Goal: Task Accomplishment & Management: Complete application form

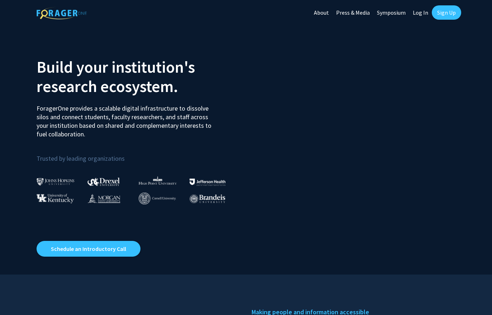
click at [409, 16] on link "Log In" at bounding box center [420, 12] width 23 height 25
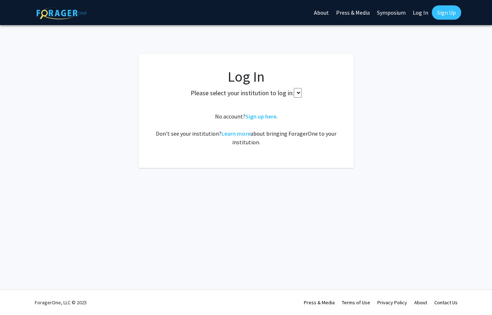
select select
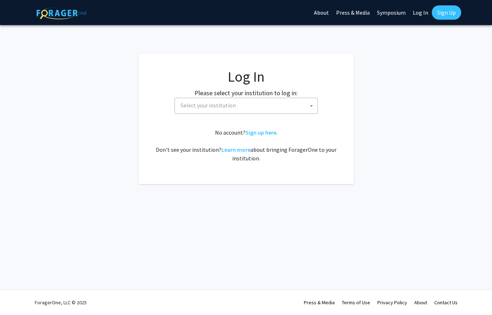
click at [256, 113] on span "Select your institution" at bounding box center [248, 105] width 140 height 15
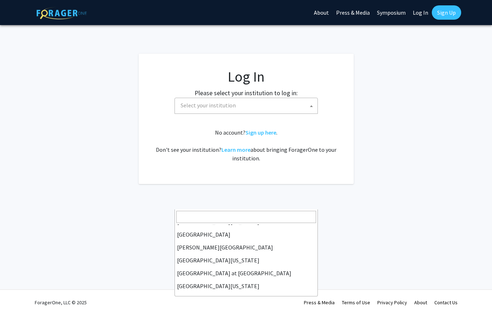
scroll to position [224, 0]
click at [353, 184] on fg-card "Log In Please select your institution to log in: Baylor University Brandeis Uni…" at bounding box center [246, 119] width 215 height 130
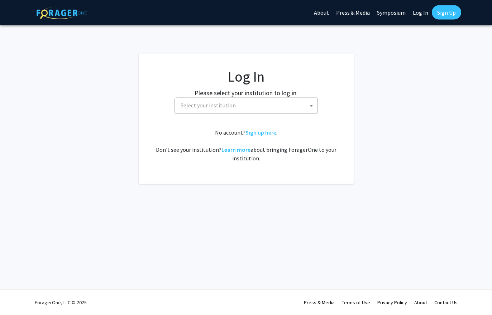
scroll to position [16, 0]
click at [268, 136] on link "Sign up here" at bounding box center [260, 132] width 31 height 7
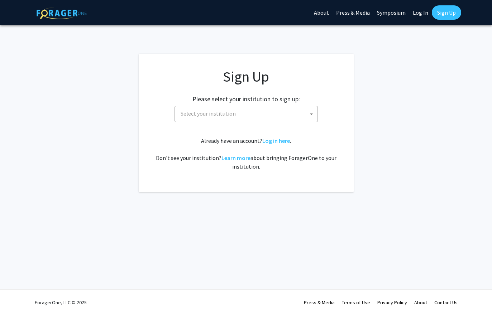
click at [303, 121] on span "Select your institution" at bounding box center [248, 113] width 140 height 15
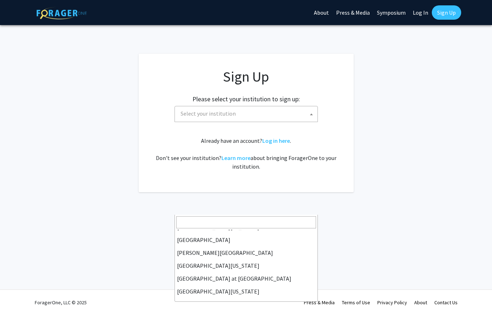
scroll to position [224, 0]
select select "13"
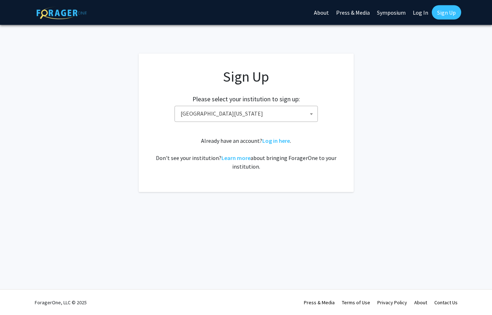
scroll to position [0, 0]
click at [294, 121] on span "University of Kentucky" at bounding box center [248, 113] width 140 height 15
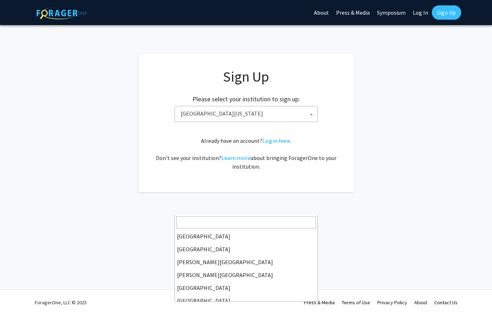
scroll to position [224, 0]
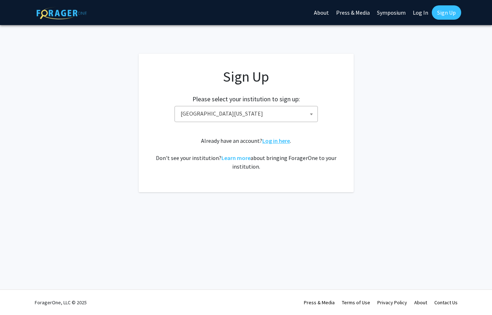
click at [285, 144] on link "Log in here" at bounding box center [276, 140] width 28 height 7
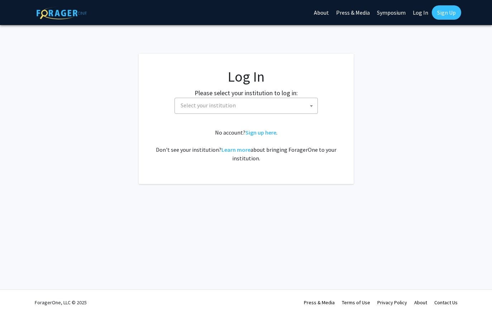
click at [289, 113] on span "Select your institution" at bounding box center [248, 105] width 140 height 15
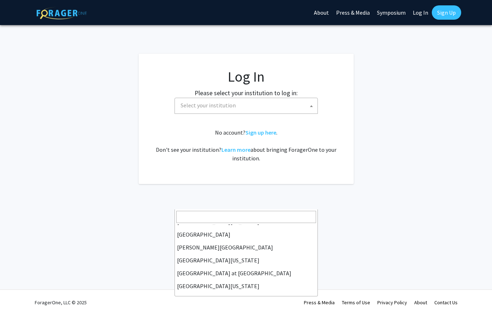
scroll to position [224, 0]
select select "13"
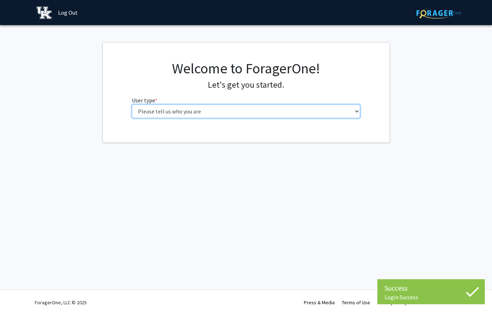
click at [282, 117] on select "Please tell us who you are Undergraduate Student Master's Student Doctoral Cand…" at bounding box center [246, 112] width 228 height 14
select select "1: undergrad"
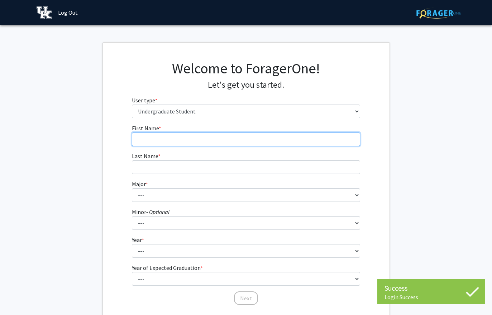
click at [287, 143] on input "First Name * required" at bounding box center [246, 140] width 228 height 14
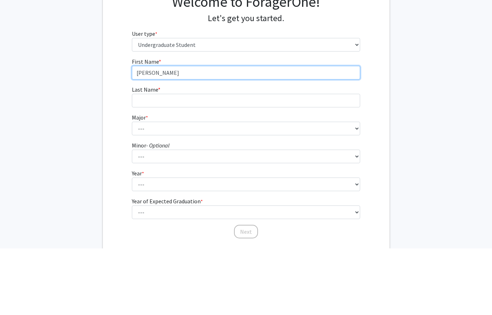
type input "[PERSON_NAME]"
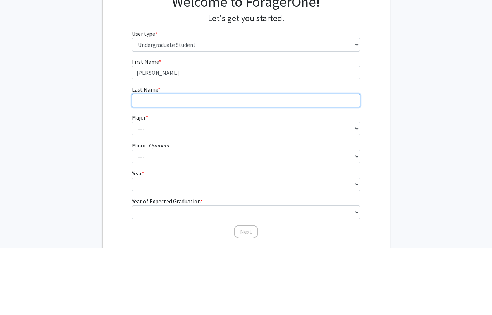
click at [263, 160] on input "Last Name * required" at bounding box center [246, 167] width 228 height 14
type input "[PERSON_NAME]"
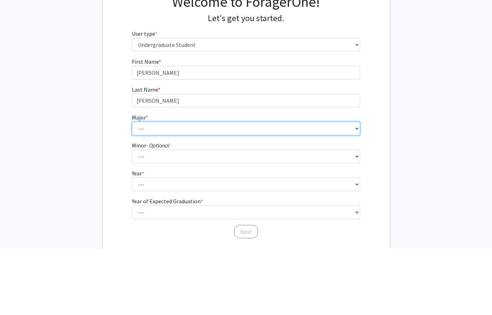
click at [252, 188] on select "--- Accounting Aerospace Engineering African American & Africana Studies Agricu…" at bounding box center [246, 195] width 228 height 14
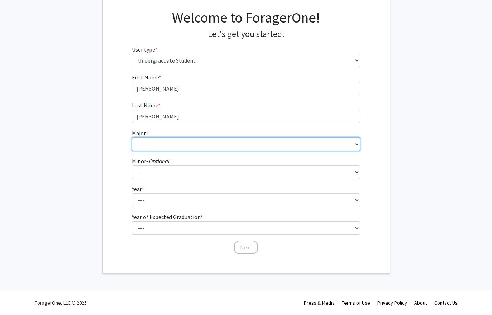
select select "23: 860"
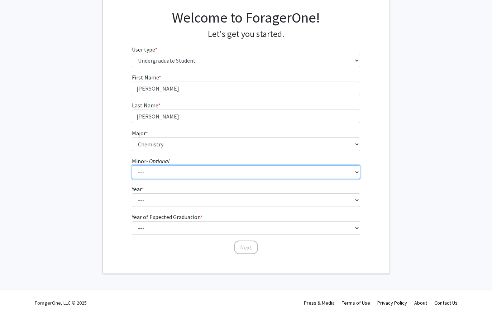
click at [242, 177] on select "--- African American & Africana Studies Agricultural Economics American Studies…" at bounding box center [246, 172] width 228 height 14
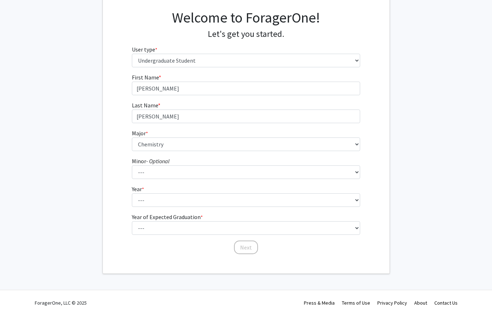
click at [336, 210] on form "First Name * required [PERSON_NAME] Last Name * required [PERSON_NAME] Major * …" at bounding box center [246, 160] width 228 height 175
click at [330, 211] on form "First Name * required [PERSON_NAME] Last Name * required [PERSON_NAME] Major * …" at bounding box center [246, 160] width 228 height 175
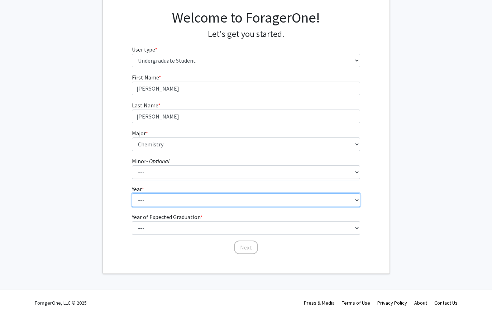
click at [322, 206] on select "--- First-year Sophomore Junior Senior Postbaccalaureate Certificate" at bounding box center [246, 200] width 228 height 14
select select "1: first-year"
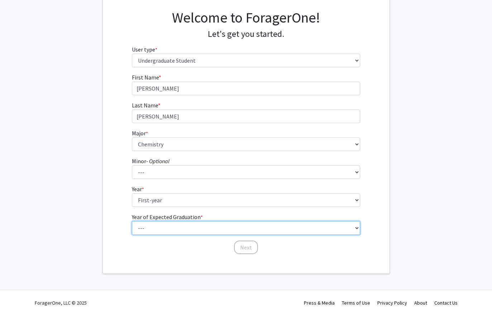
click at [294, 228] on select "--- 2025 2026 2027 2028 2029 2030 2031 2032 2033 2034" at bounding box center [246, 228] width 228 height 14
select select "5: 2029"
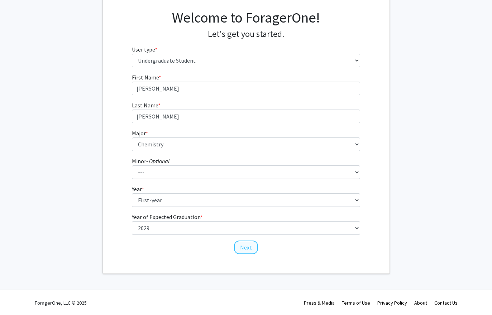
click at [249, 247] on button "Next" at bounding box center [246, 248] width 24 height 14
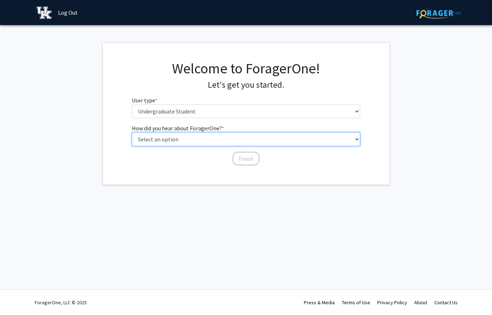
click at [310, 141] on select "Select an option Peer/student recommendation Faculty/staff recommendation Unive…" at bounding box center [246, 140] width 228 height 14
select select "2: faculty_recommendation"
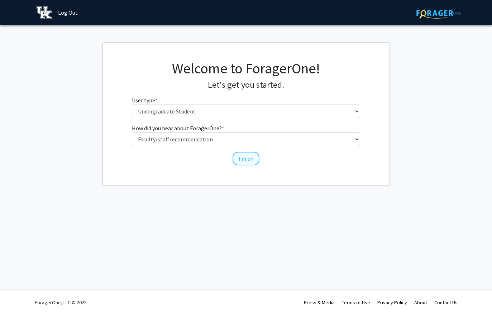
click at [248, 162] on button "Finish" at bounding box center [245, 159] width 27 height 14
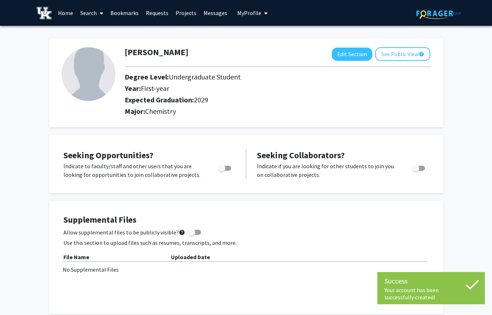
click at [225, 169] on span "Toggle" at bounding box center [224, 168] width 13 height 5
click at [222, 171] on input "Are you actively seeking opportunities?" at bounding box center [221, 171] width 0 height 0
checkbox input "true"
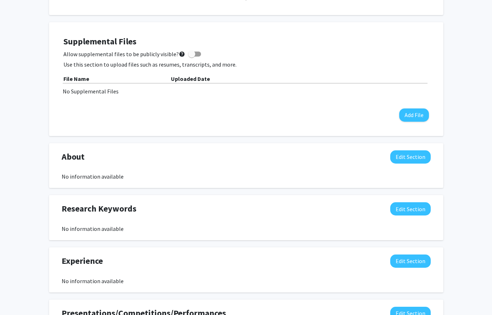
scroll to position [179, 0]
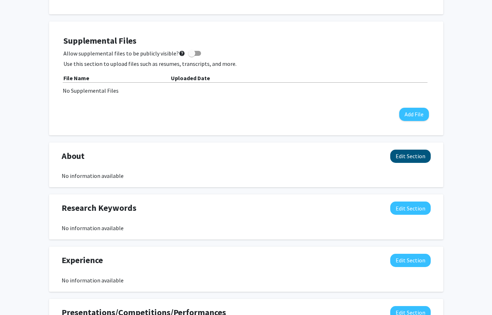
click at [419, 155] on button "Edit Section" at bounding box center [410, 156] width 40 height 13
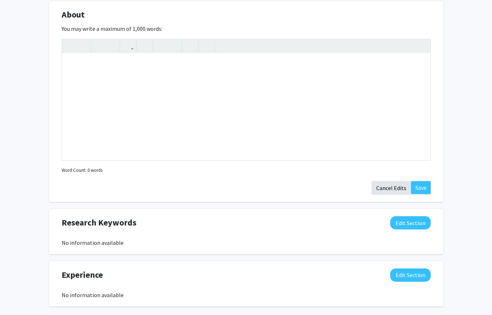
click at [401, 183] on button "Cancel Edits" at bounding box center [390, 189] width 39 height 14
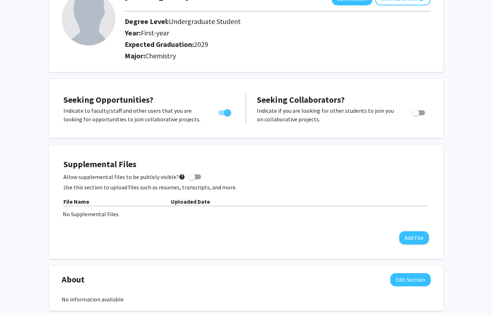
scroll to position [0, 0]
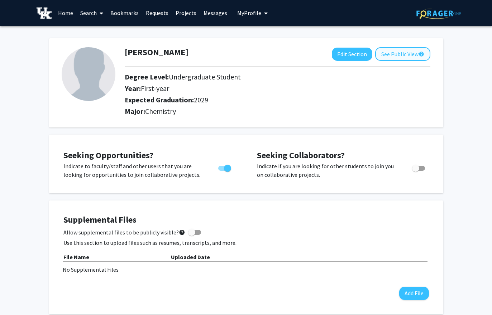
click at [429, 51] on button "See Public View help" at bounding box center [402, 54] width 55 height 14
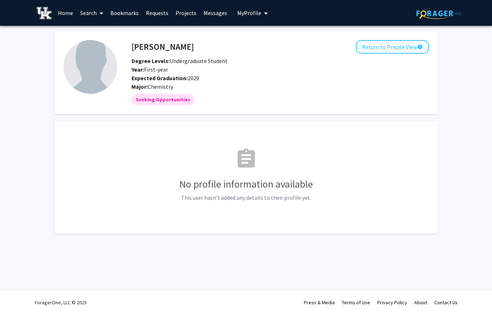
click at [420, 49] on mat-icon "help" at bounding box center [420, 47] width 6 height 9
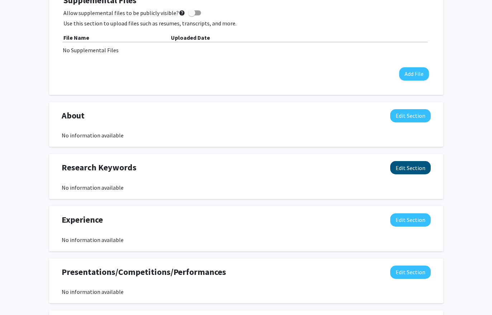
click at [417, 171] on button "Edit Section" at bounding box center [410, 168] width 40 height 13
